Goal: Information Seeking & Learning: Learn about a topic

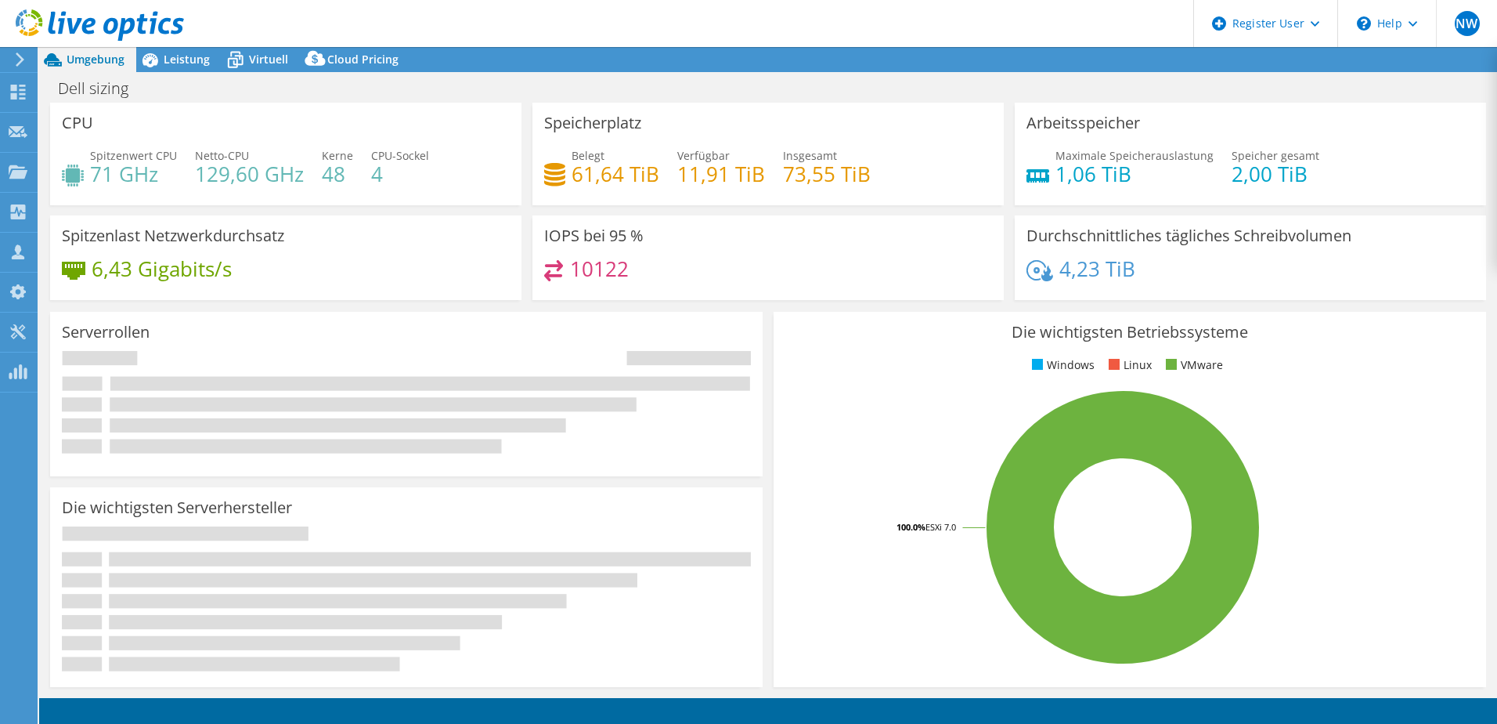
select select "USD"
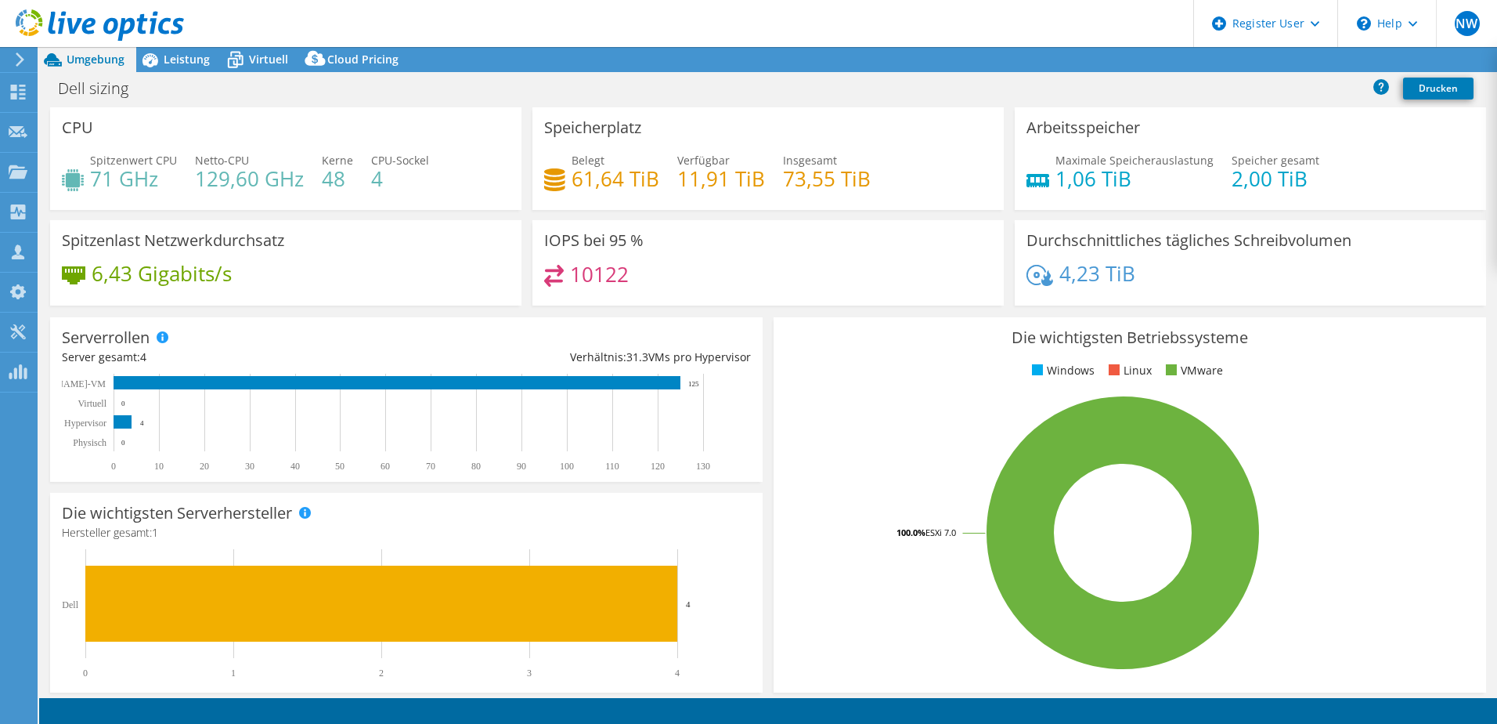
select select "EUFrankfurt"
select select "EUR"
click at [194, 60] on span "Leistung" at bounding box center [187, 59] width 46 height 15
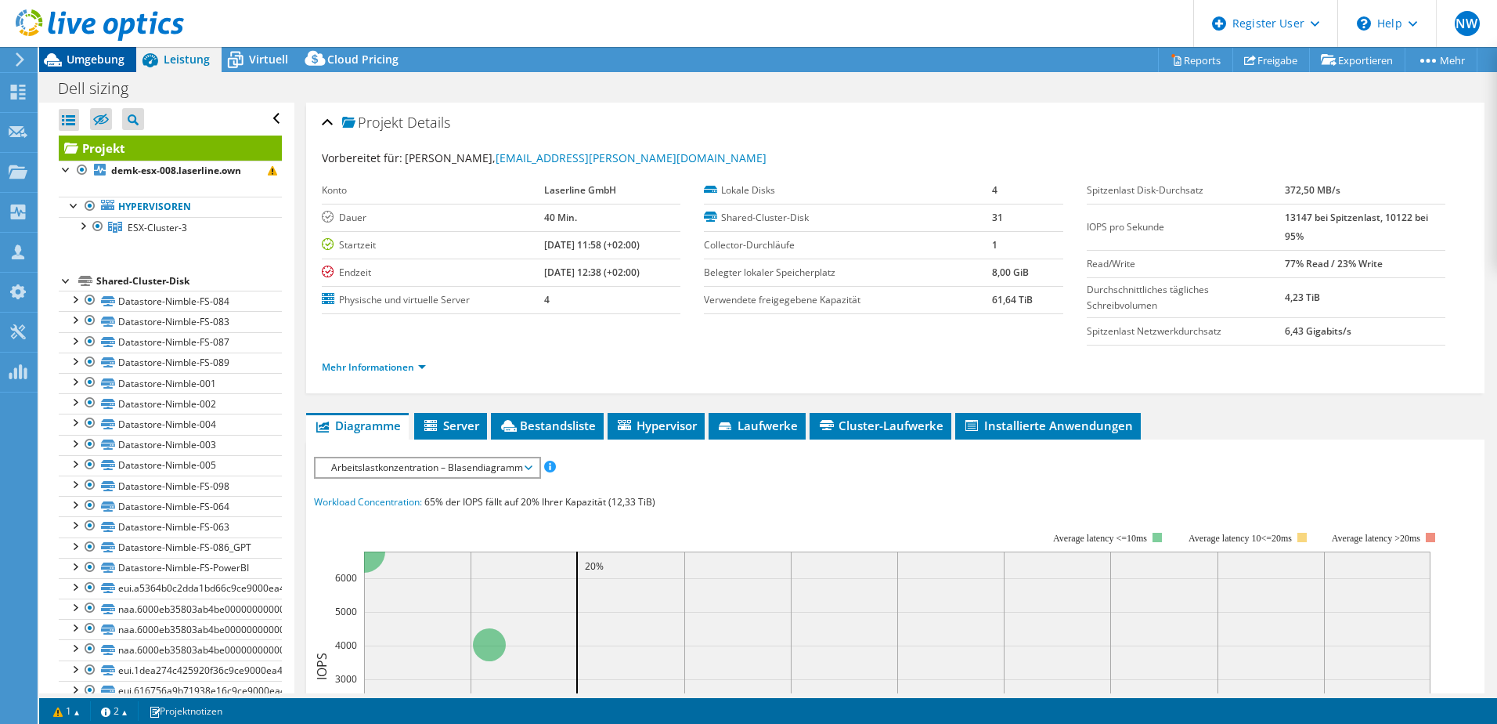
click at [108, 62] on span "Umgebung" at bounding box center [96, 59] width 58 height 15
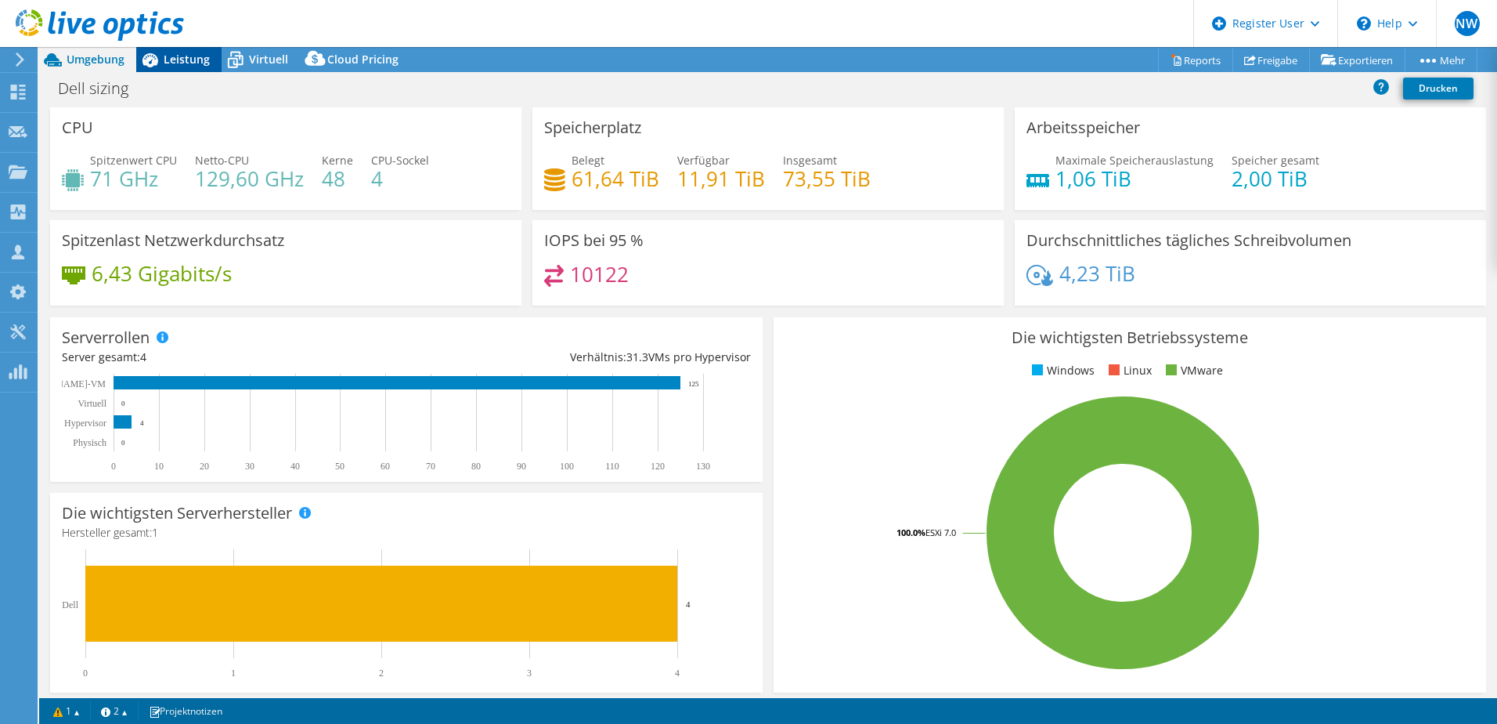
click at [168, 55] on span "Leistung" at bounding box center [187, 59] width 46 height 15
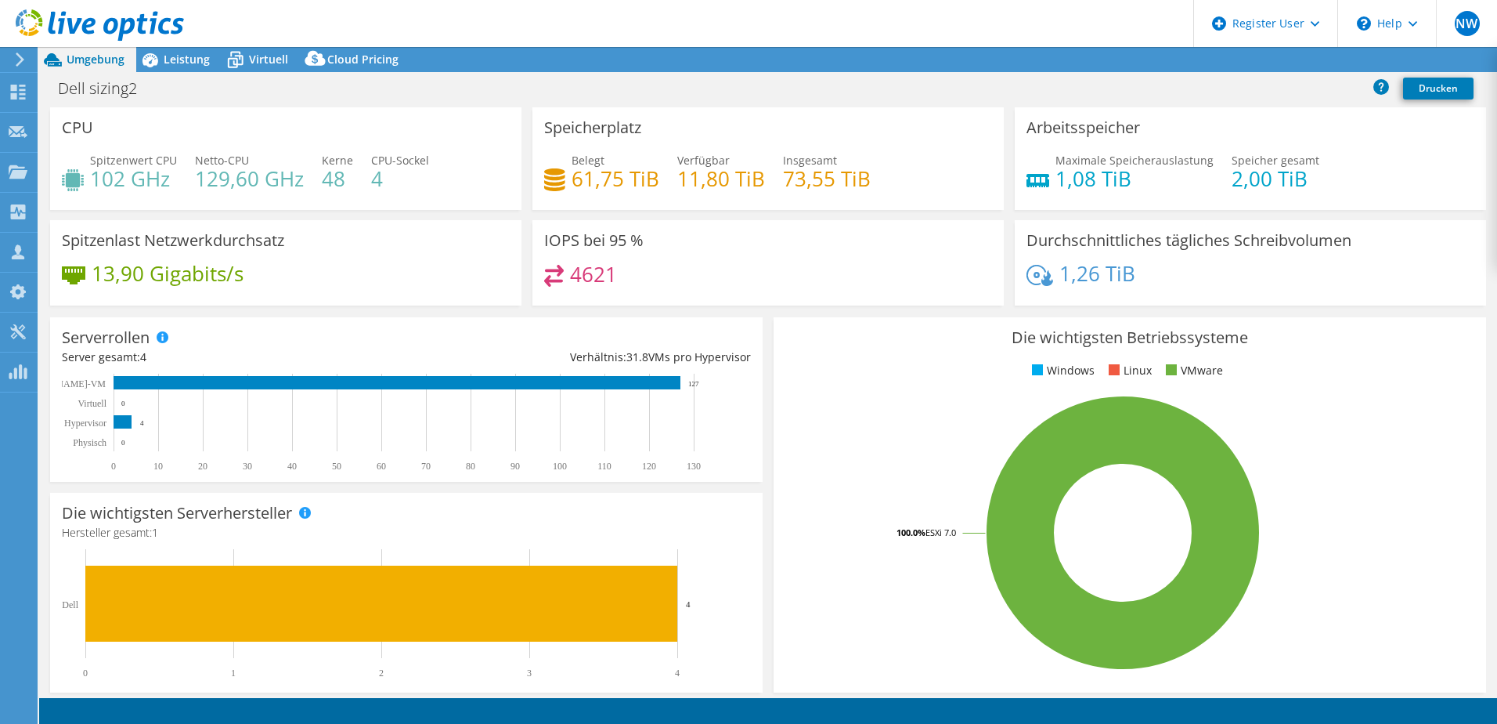
select select "USD"
click at [166, 70] on div "Leistung" at bounding box center [178, 59] width 85 height 25
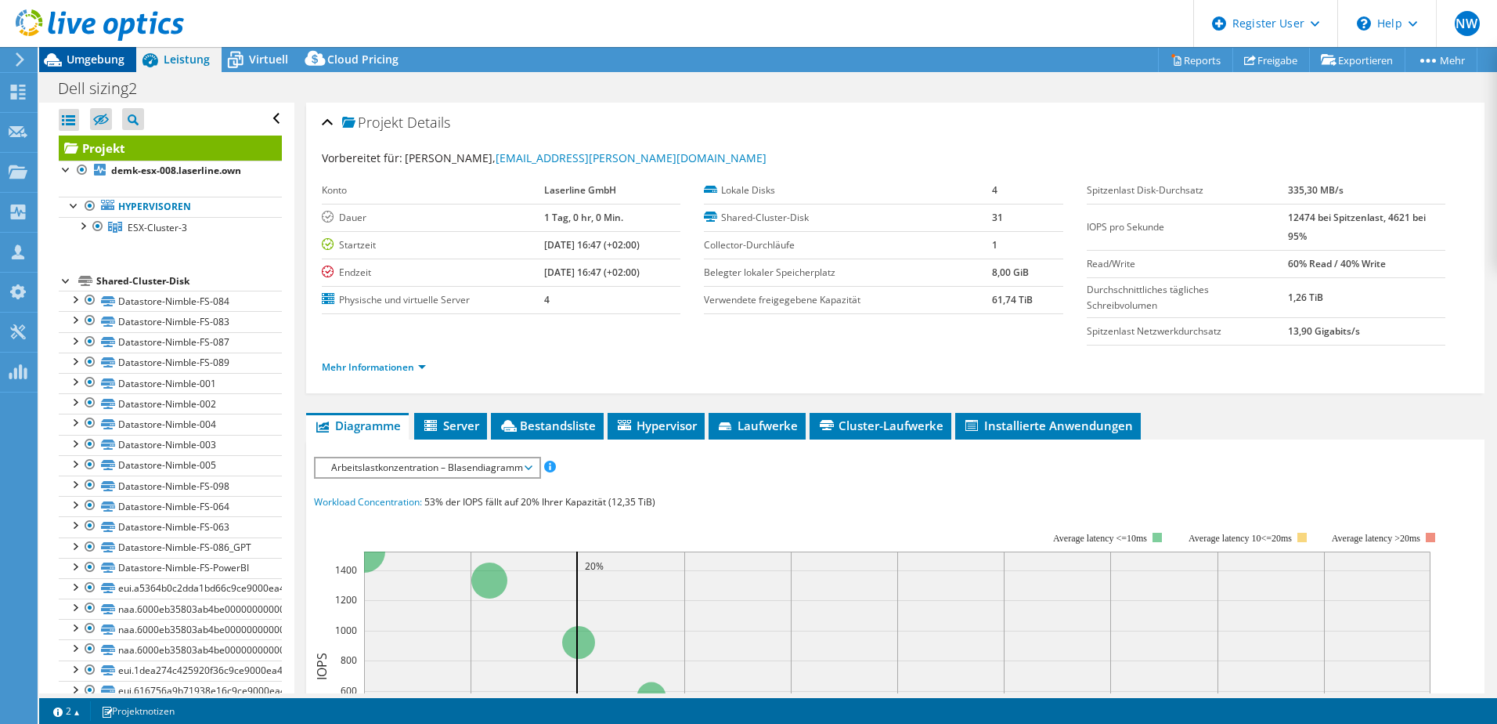
click at [99, 57] on span "Umgebung" at bounding box center [96, 59] width 58 height 15
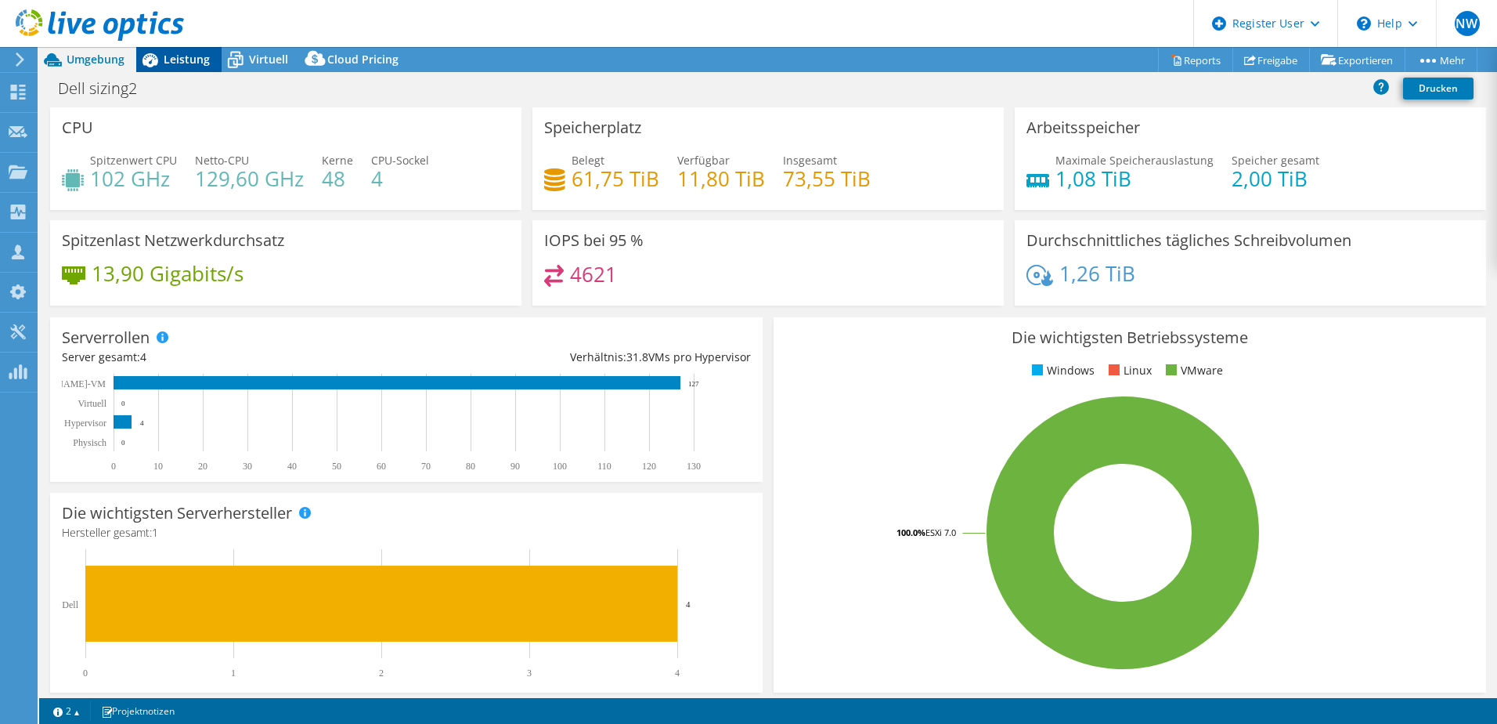
click at [199, 58] on span "Leistung" at bounding box center [187, 59] width 46 height 15
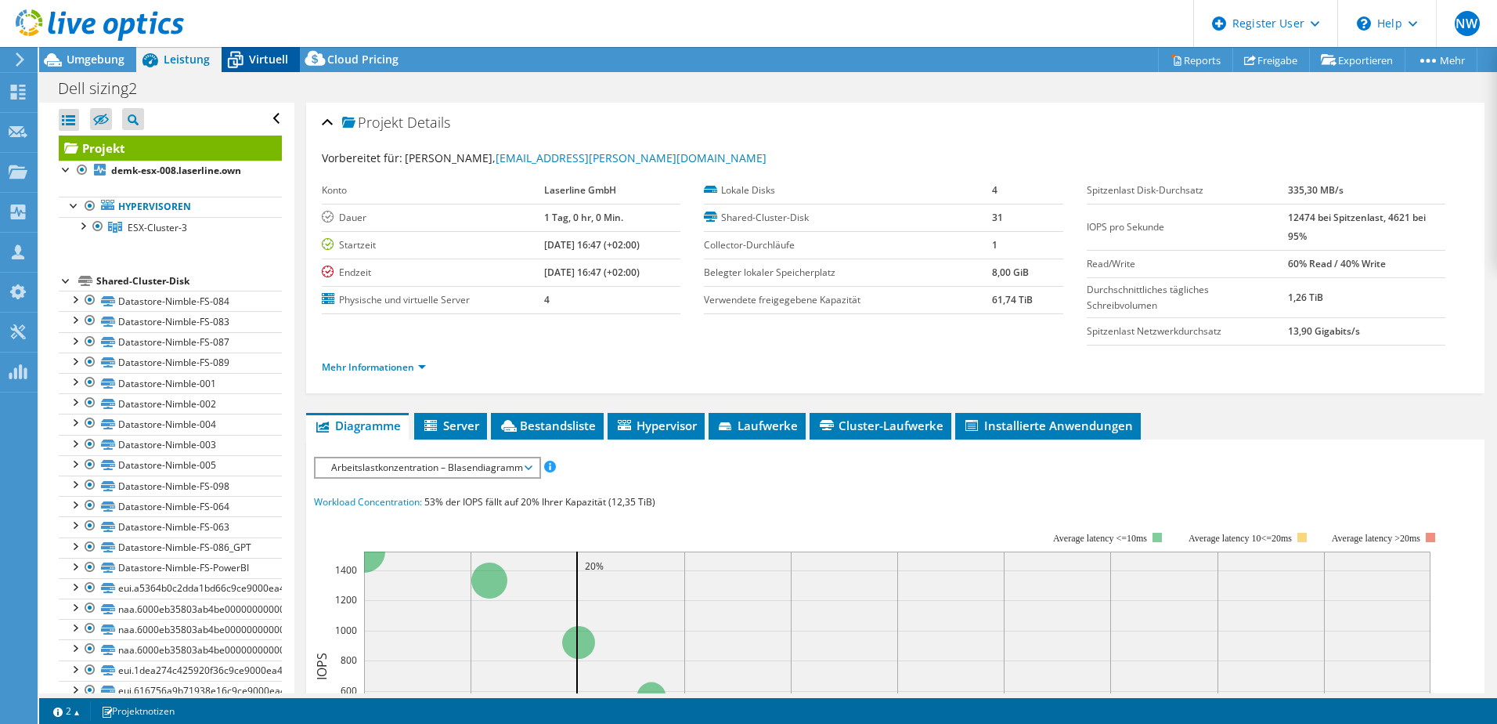
click at [262, 62] on span "Virtuell" at bounding box center [268, 59] width 39 height 15
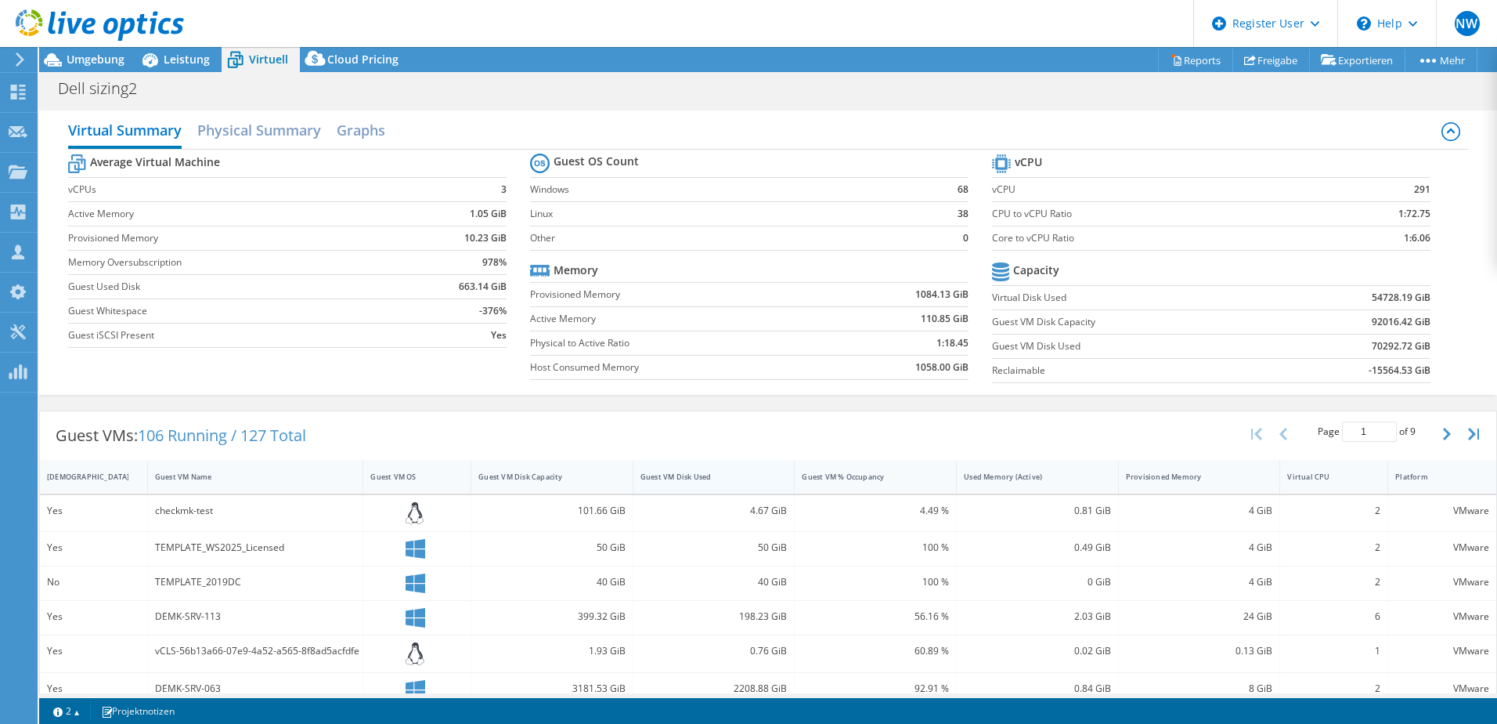
click at [665, 478] on div "Guest VM Disk Used" at bounding box center [705, 476] width 128 height 10
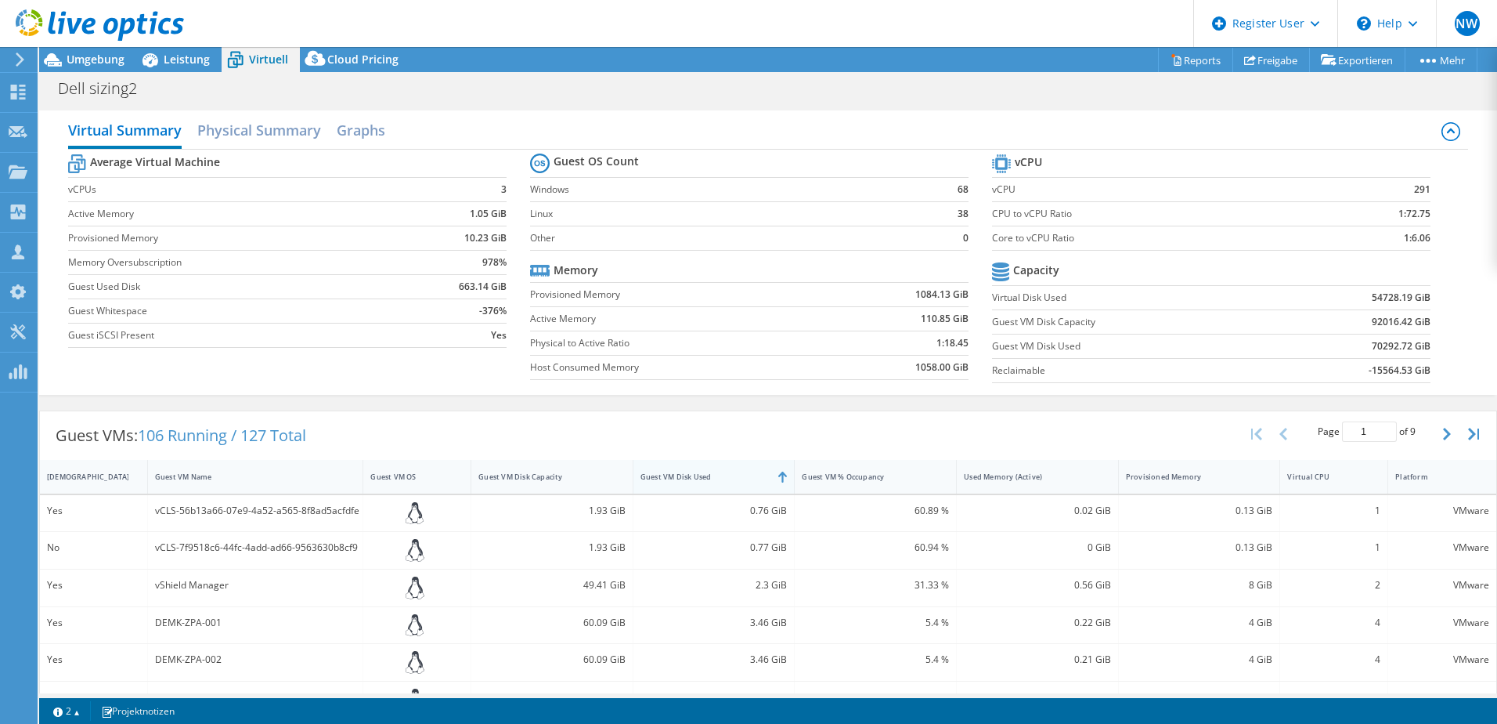
click at [665, 478] on div "Guest VM Disk Used" at bounding box center [705, 476] width 128 height 10
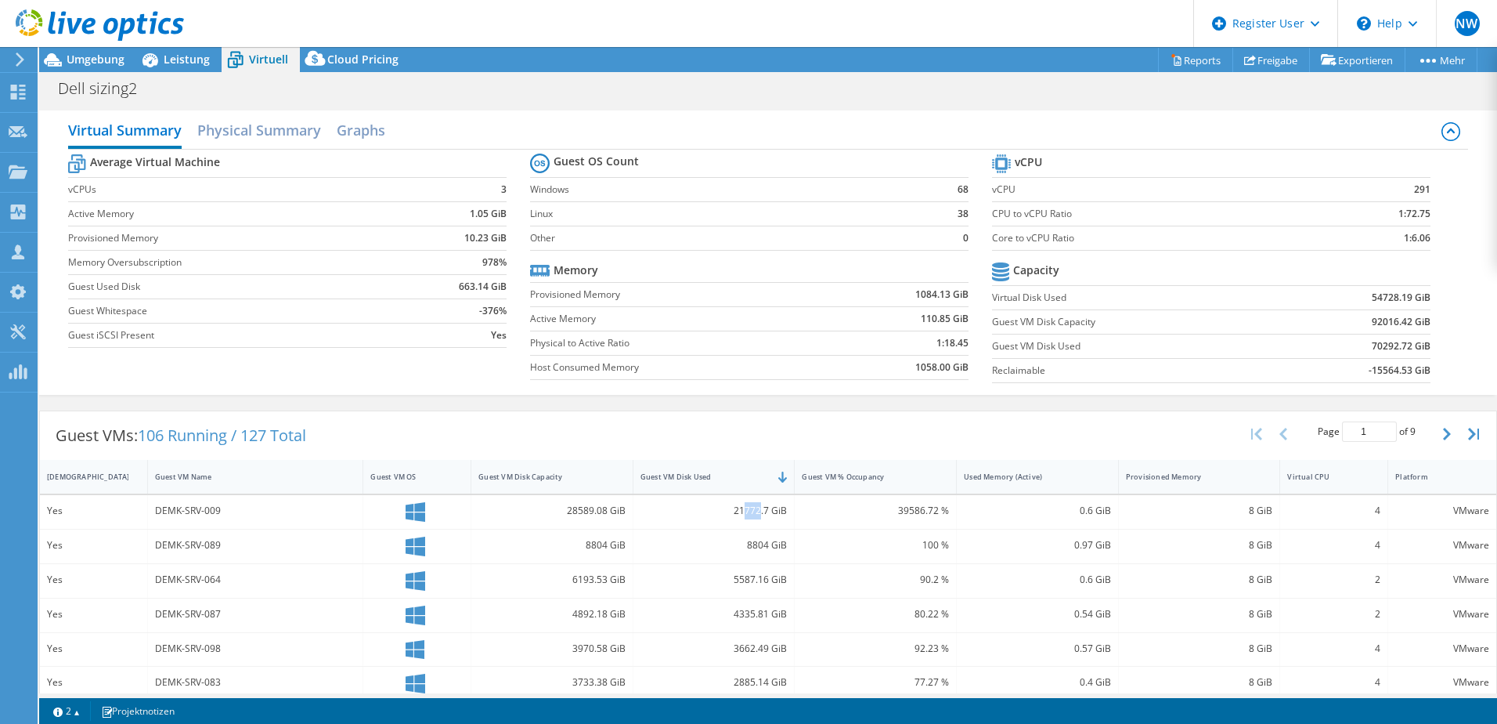
drag, startPoint x: 753, startPoint y: 510, endPoint x: 738, endPoint y: 511, distance: 15.0
click at [738, 511] on div "21772.7 GiB" at bounding box center [714, 510] width 147 height 17
click at [1435, 432] on button "button" at bounding box center [1448, 434] width 27 height 30
click at [1280, 432] on button "button" at bounding box center [1285, 434] width 27 height 30
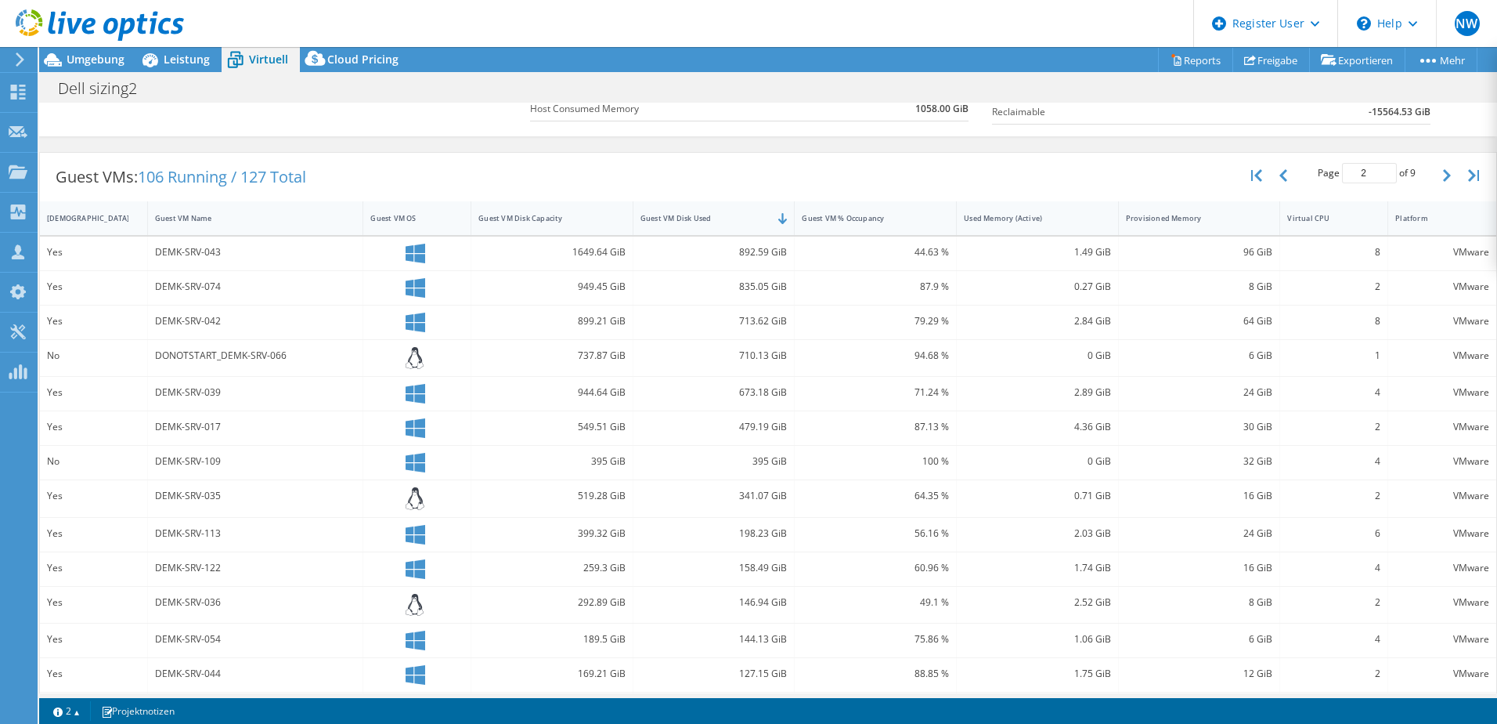
scroll to position [181, 0]
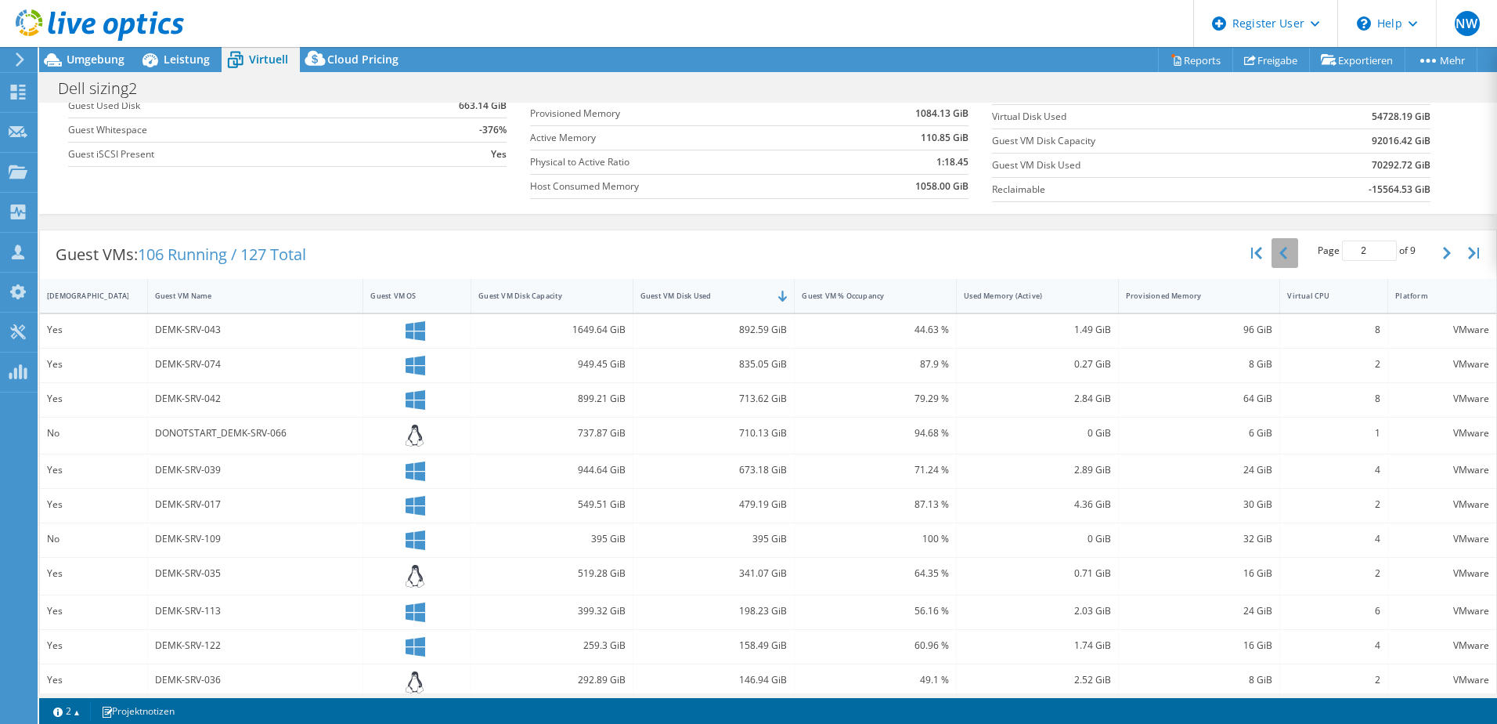
click at [1282, 248] on button "button" at bounding box center [1285, 253] width 27 height 30
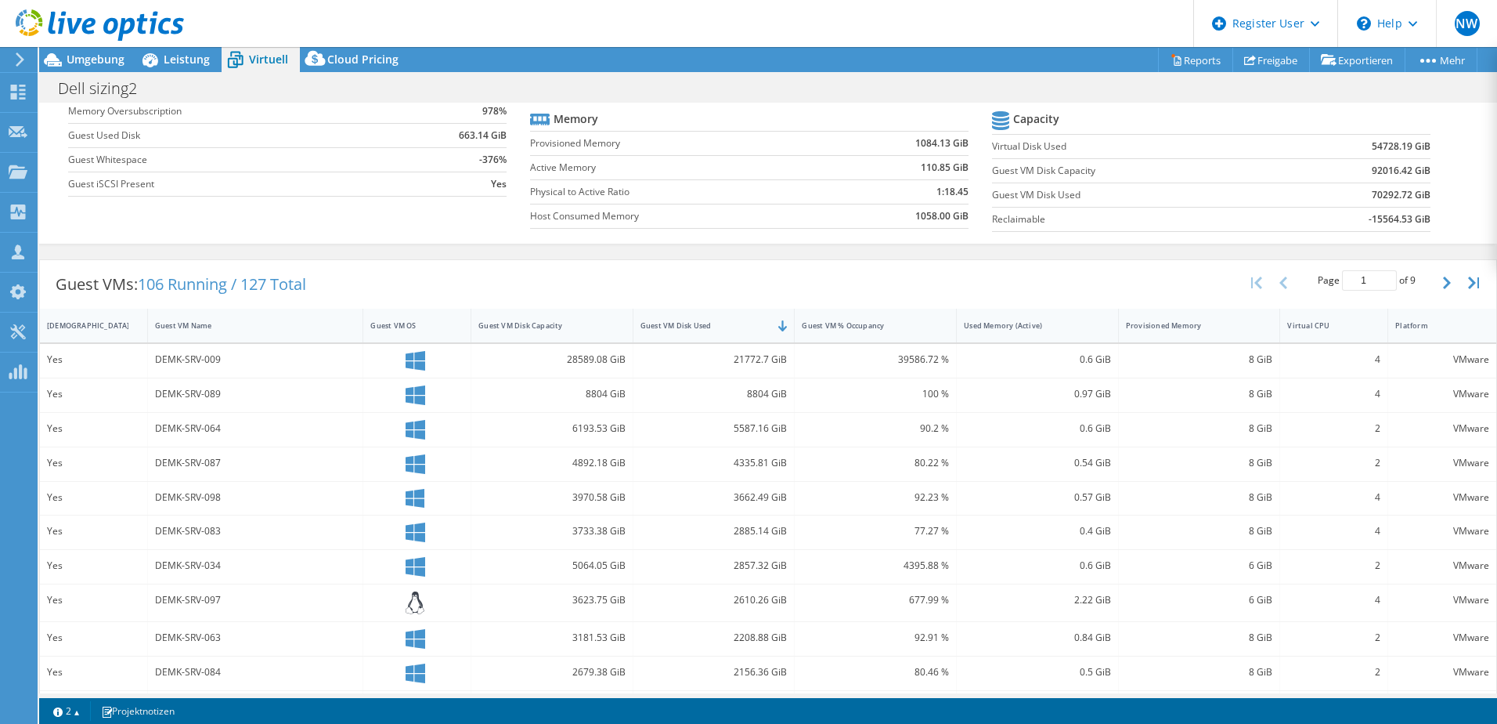
scroll to position [0, 0]
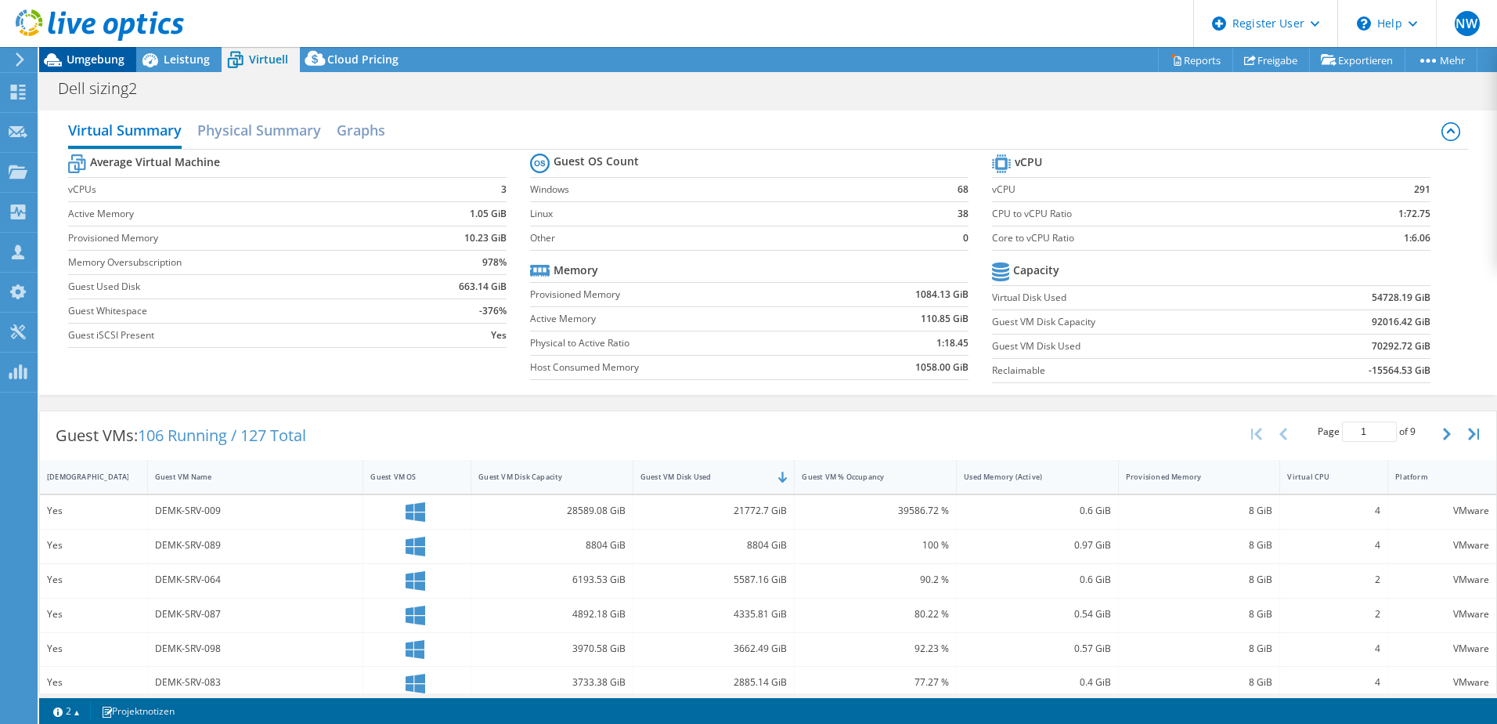
click at [81, 56] on span "Umgebung" at bounding box center [96, 59] width 58 height 15
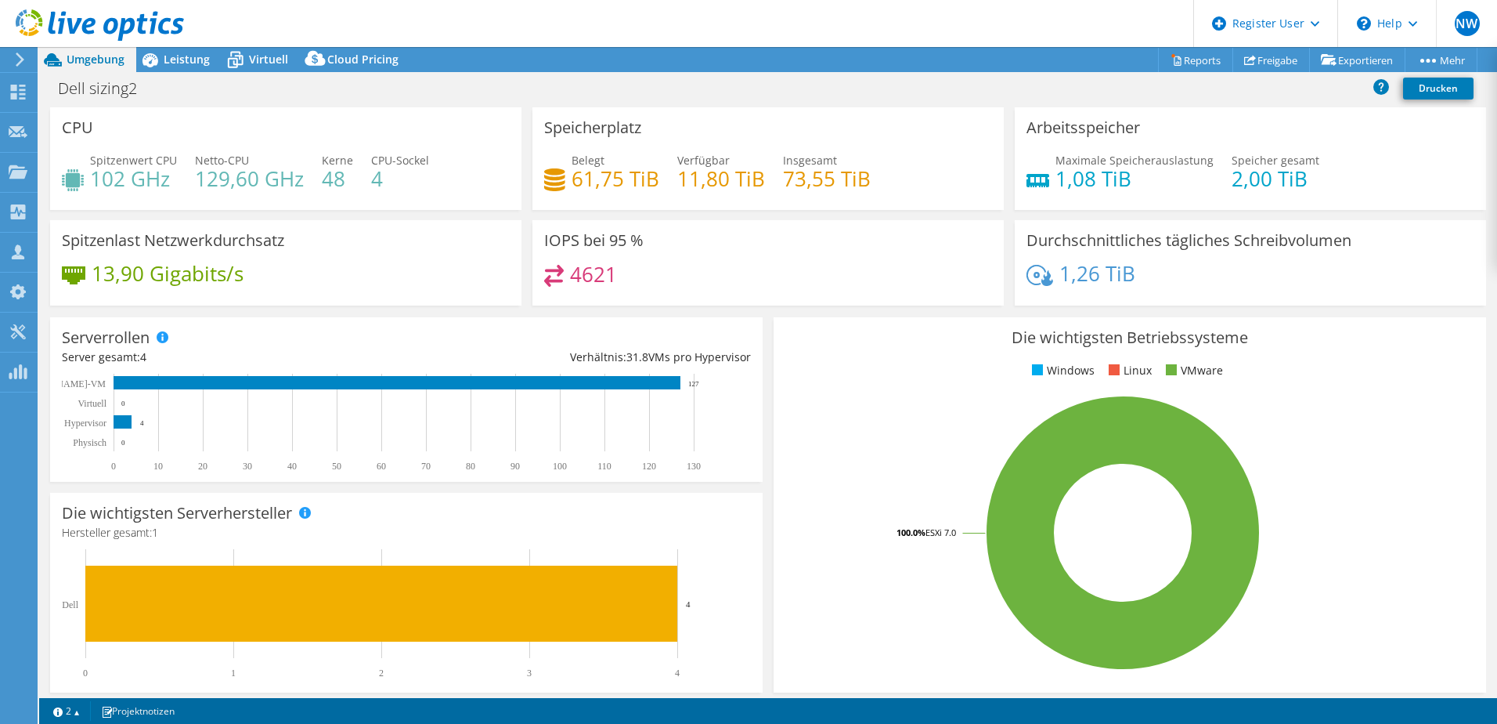
click at [250, 44] on header "NW Dell-Benutzer Nico Weyer Nico.Weyer@dell.com Dell My Profile Log Out \n Help…" at bounding box center [748, 23] width 1497 height 47
click at [258, 66] on span "Virtuell" at bounding box center [268, 59] width 39 height 15
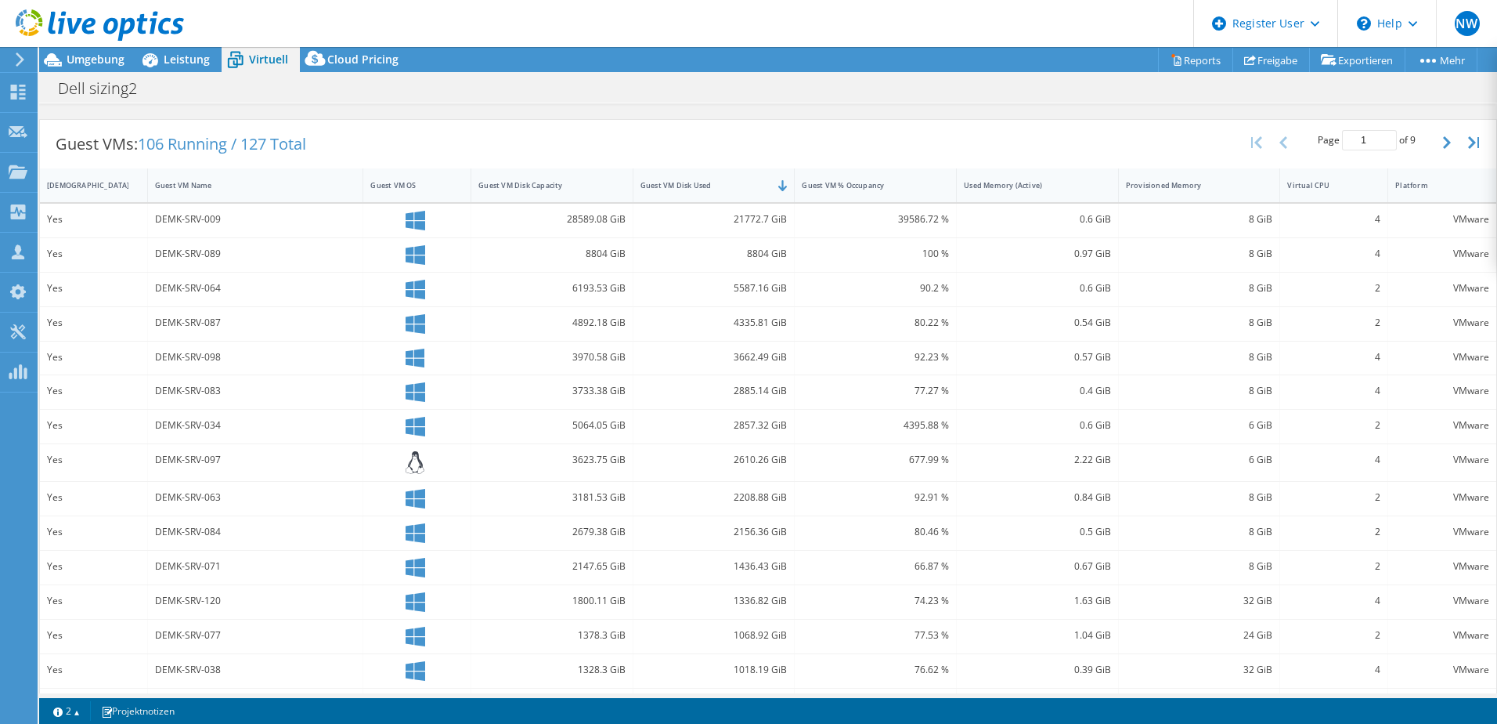
scroll to position [329, 0]
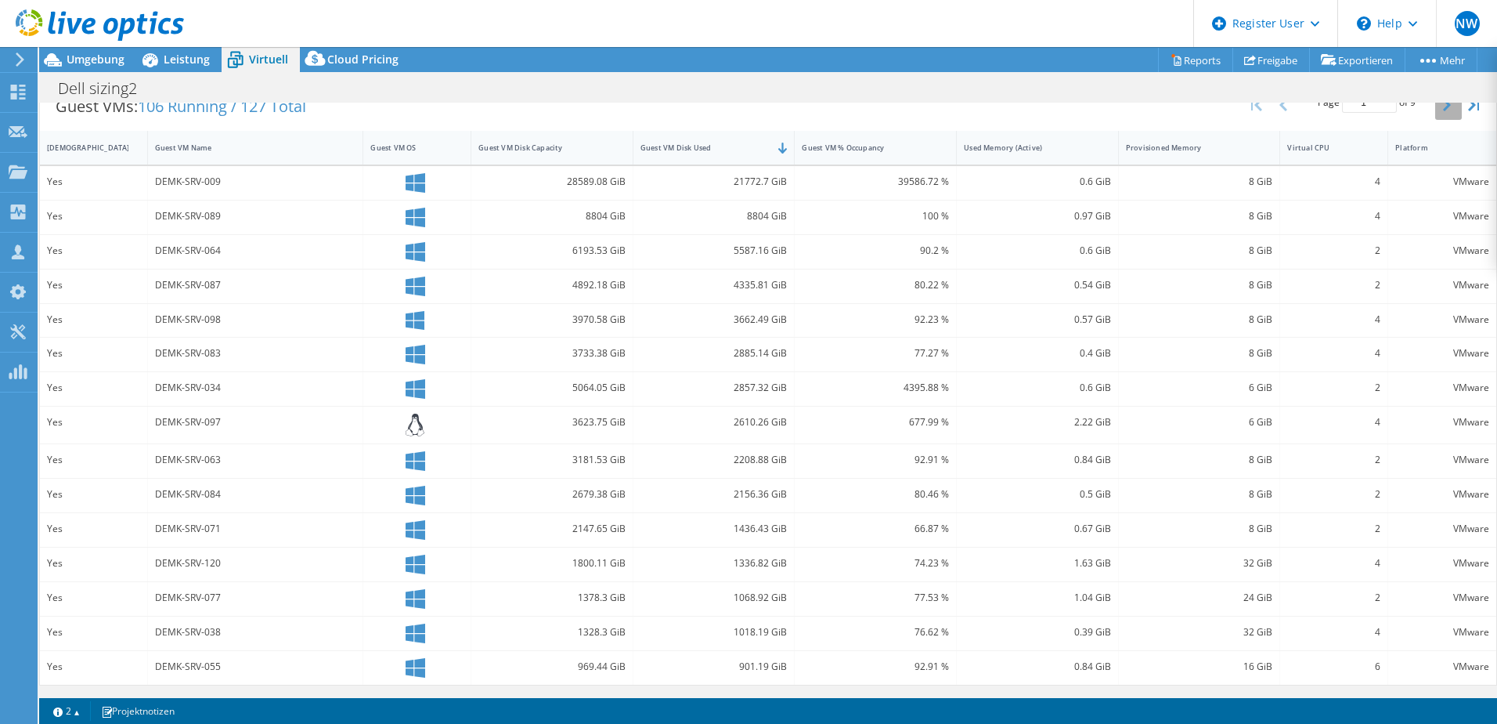
click at [1443, 110] on icon "button" at bounding box center [1447, 105] width 8 height 13
type input "2"
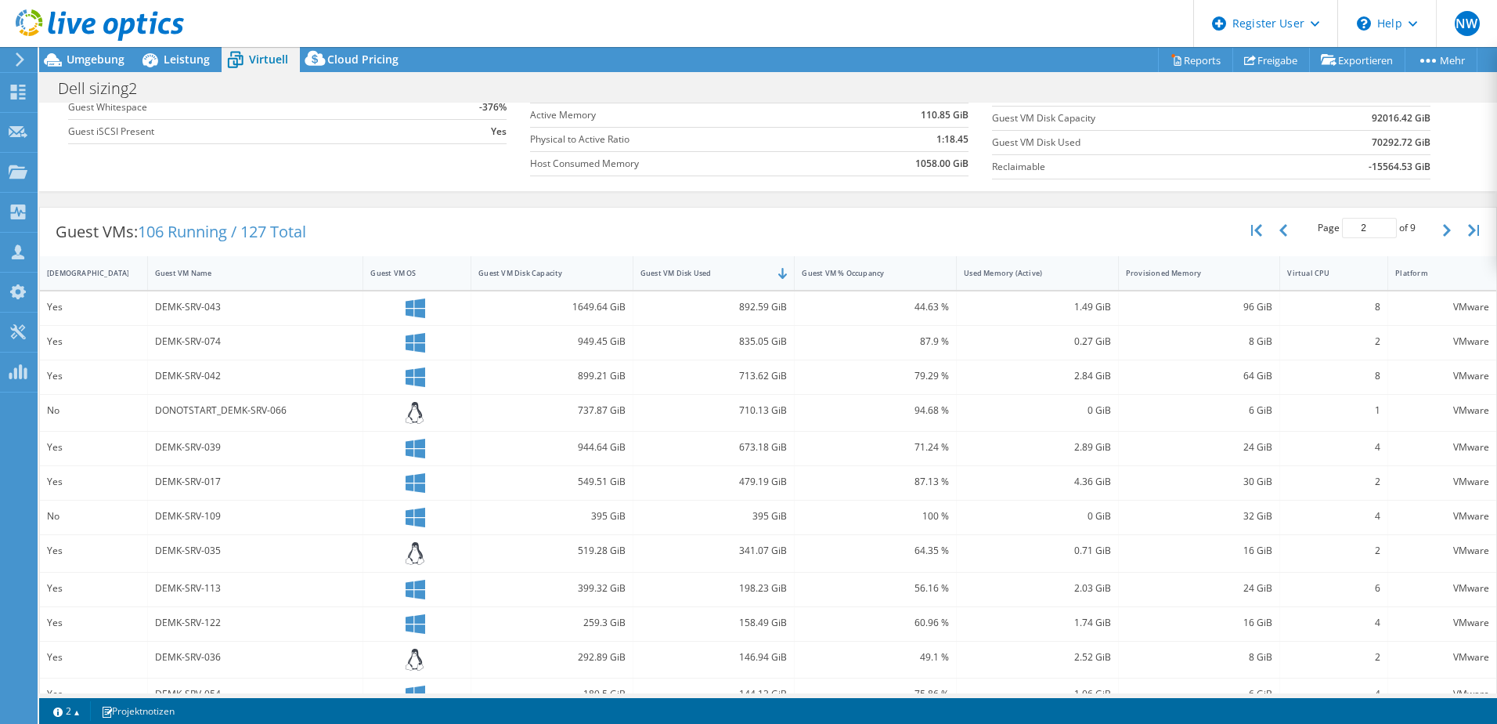
scroll to position [0, 0]
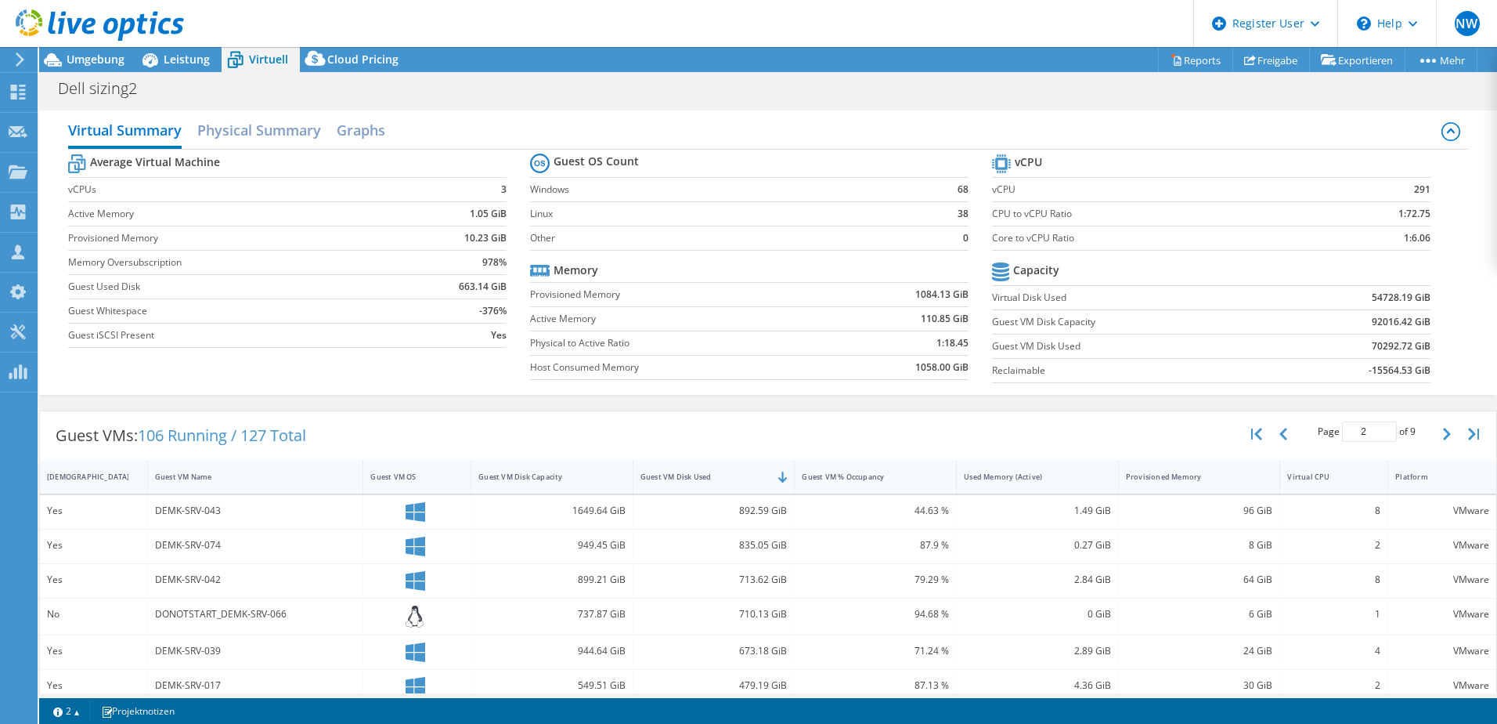
click at [175, 49] on div at bounding box center [92, 26] width 184 height 52
click at [176, 52] on div at bounding box center [92, 26] width 184 height 52
click at [186, 64] on span "Leistung" at bounding box center [187, 59] width 46 height 15
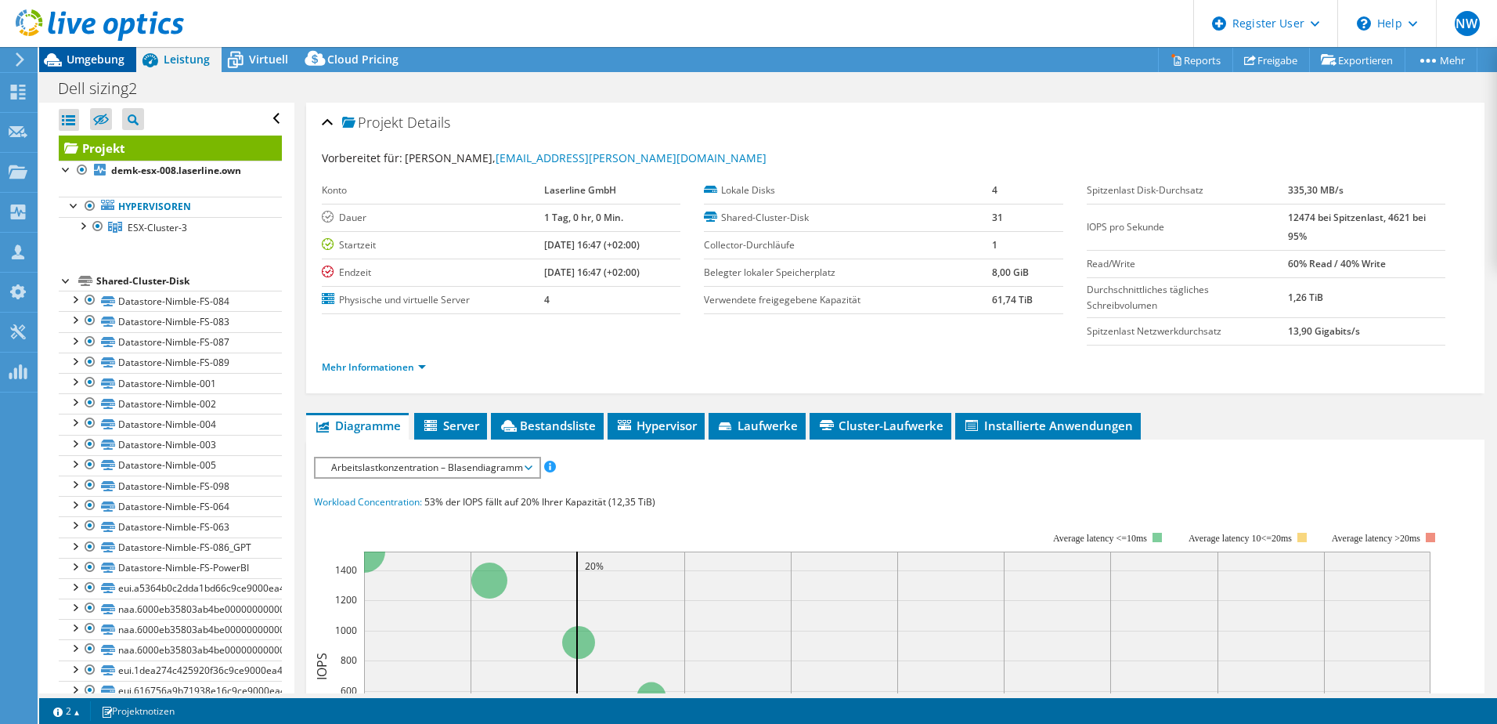
click at [112, 66] on span "Umgebung" at bounding box center [96, 59] width 58 height 15
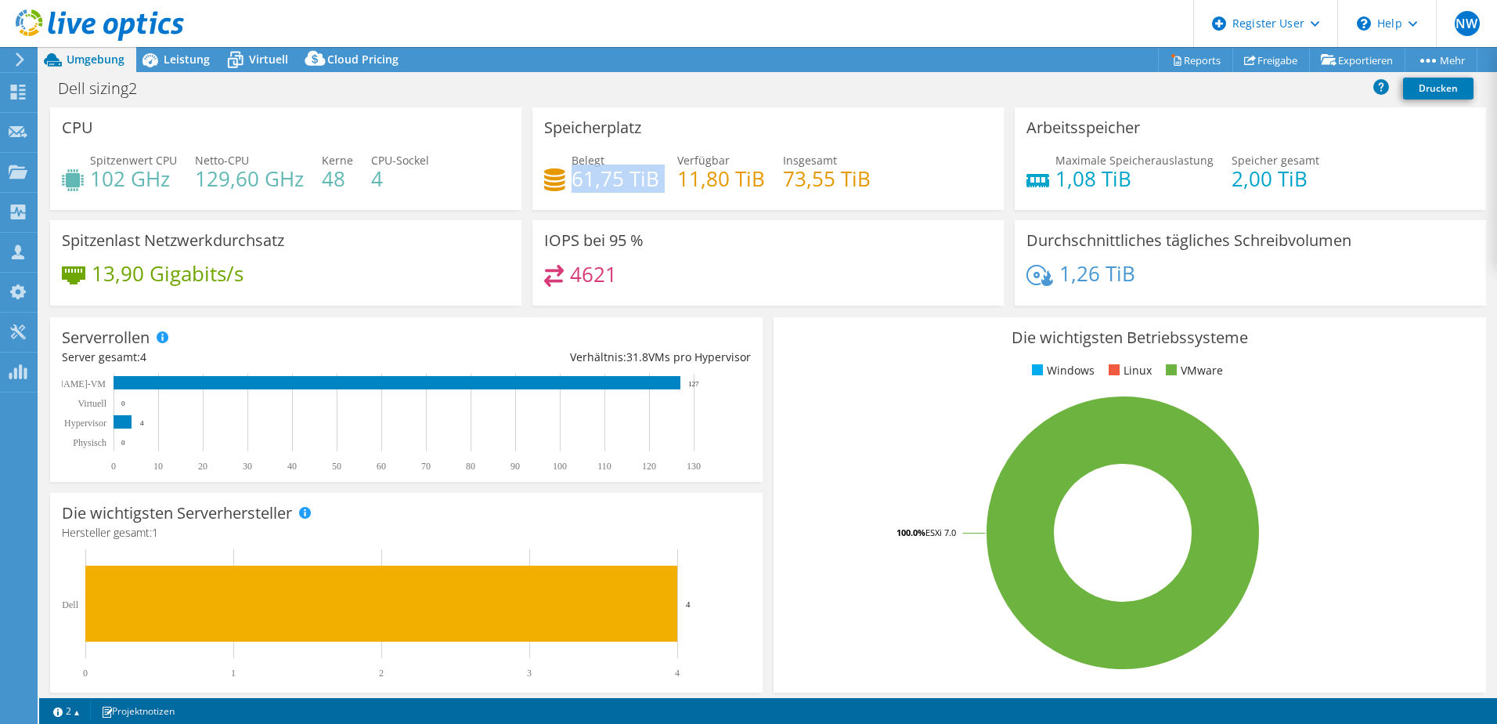
drag, startPoint x: 663, startPoint y: 177, endPoint x: 571, endPoint y: 180, distance: 91.7
click at [571, 180] on div "Belegt 61,75 TiB Verfügbar 11,80 TiB Insgesamt 73,55 TiB" at bounding box center [768, 177] width 448 height 51
drag, startPoint x: 571, startPoint y: 180, endPoint x: 637, endPoint y: 257, distance: 101.6
click at [637, 257] on div "IOPS bei 95 % 4621" at bounding box center [768, 262] width 471 height 85
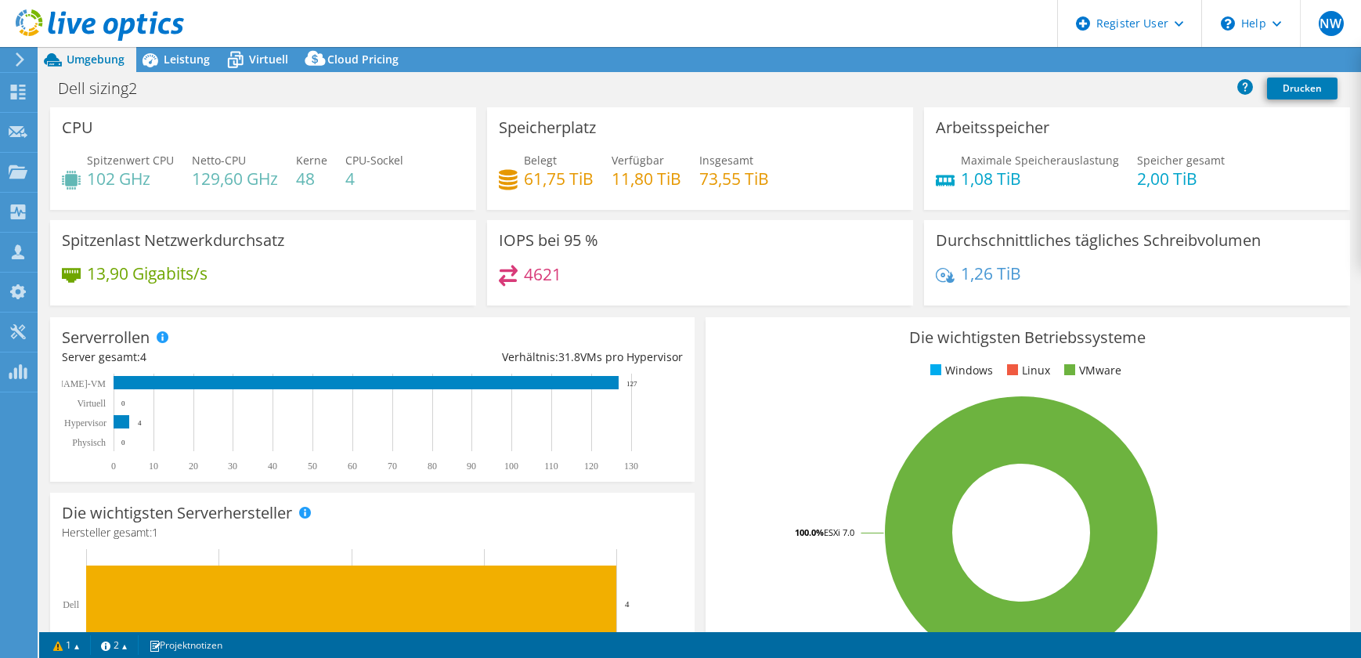
select select "USD"
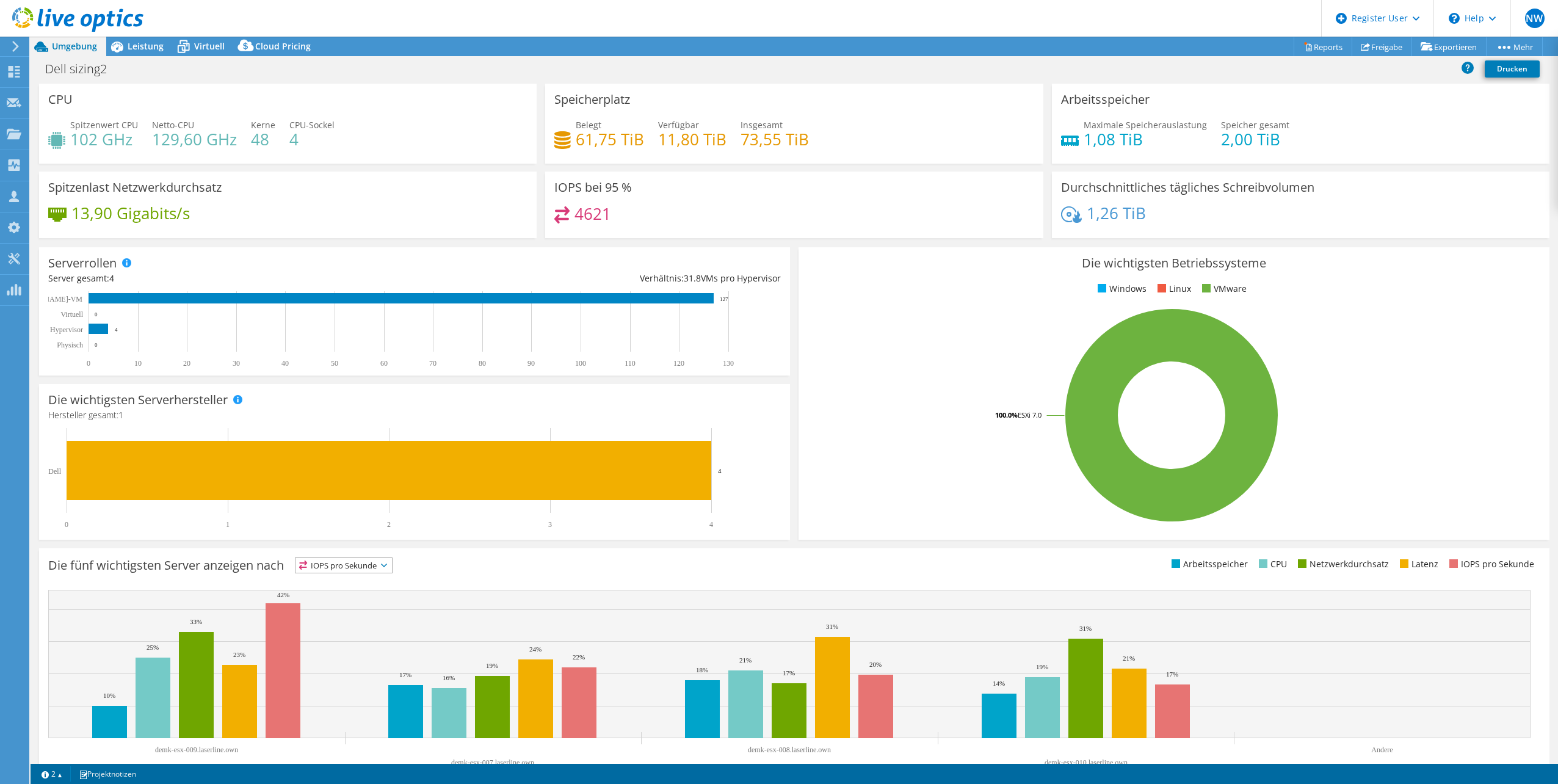
click at [740, 213] on div "4621" at bounding box center [793, 220] width 479 height 26
